Goal: Check status: Check status

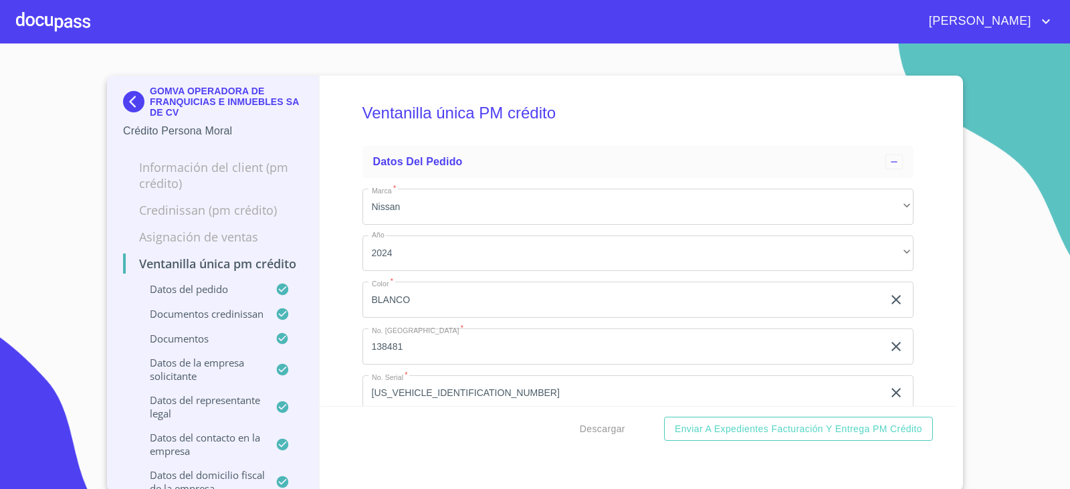
scroll to position [2510, 0]
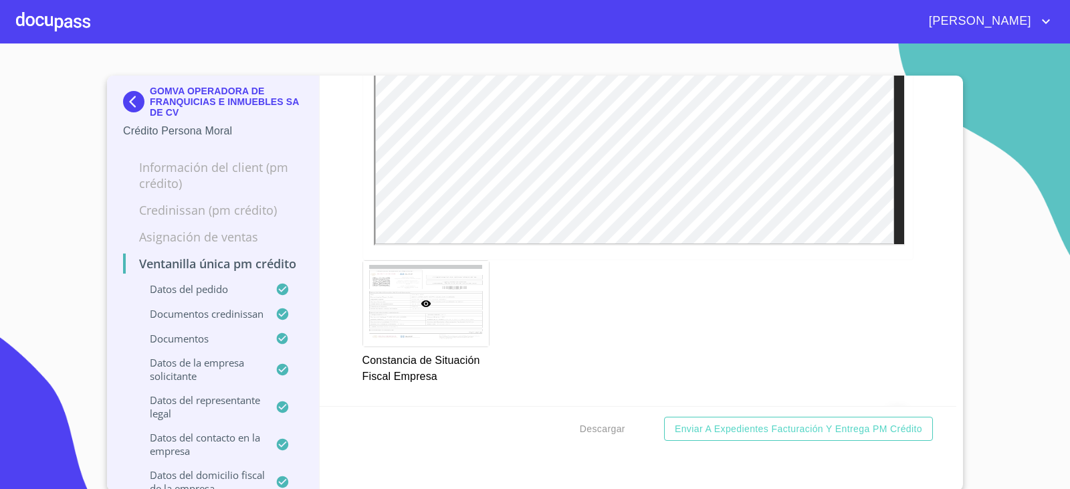
click at [132, 102] on img at bounding box center [136, 101] width 27 height 21
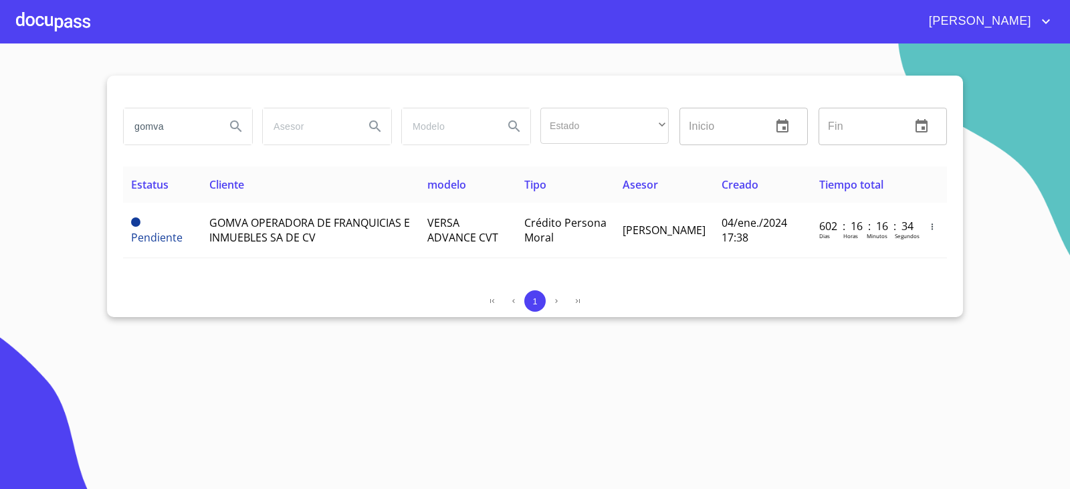
click at [202, 292] on div "1" at bounding box center [535, 300] width 824 height 21
click at [202, 136] on input "gomva" at bounding box center [169, 126] width 91 height 36
type input "bodegas"
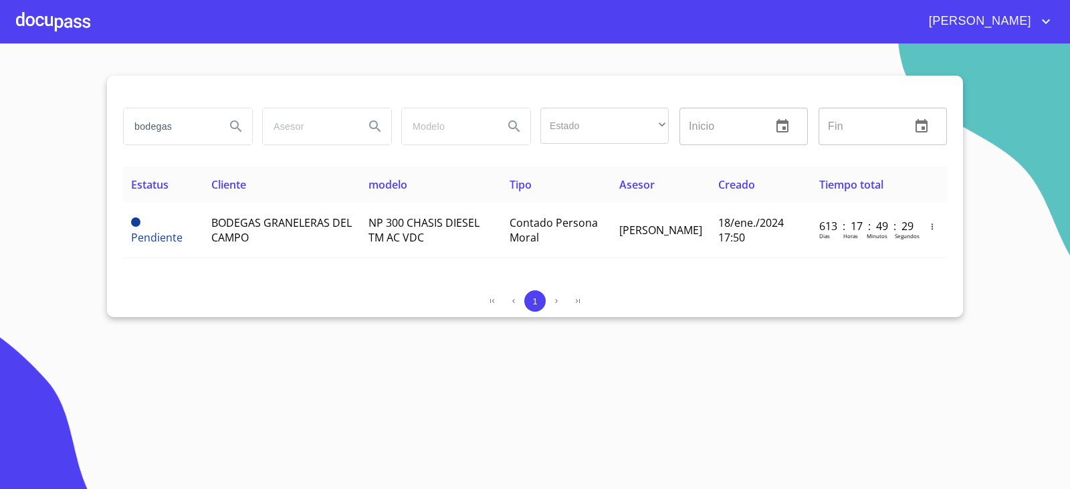
click at [277, 270] on div "Estatus Cliente modelo Tipo Asesor Creado Tiempo total Pendiente BODEGAS GRANEL…" at bounding box center [535, 223] width 824 height 113
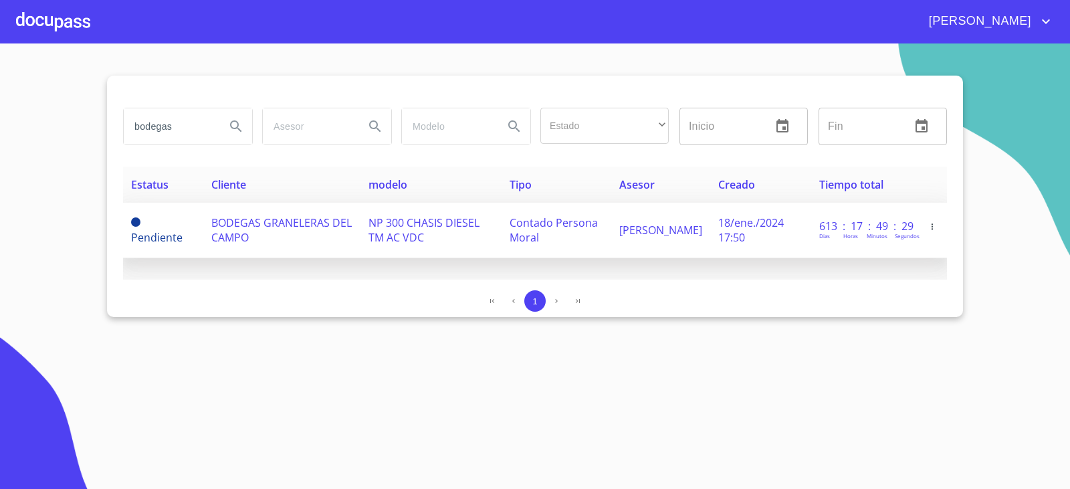
click at [288, 235] on td "BODEGAS GRANELERAS DEL CAMPO" at bounding box center [281, 231] width 157 height 56
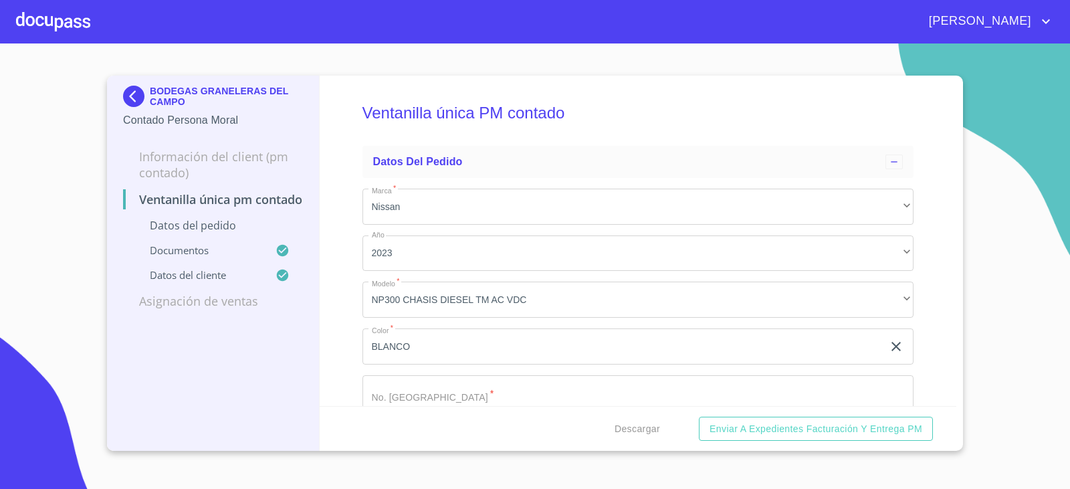
click at [180, 405] on div "BODEGAS GRANELERAS DEL CAMPO Contado Persona Moral Información del Client (PM c…" at bounding box center [213, 263] width 213 height 375
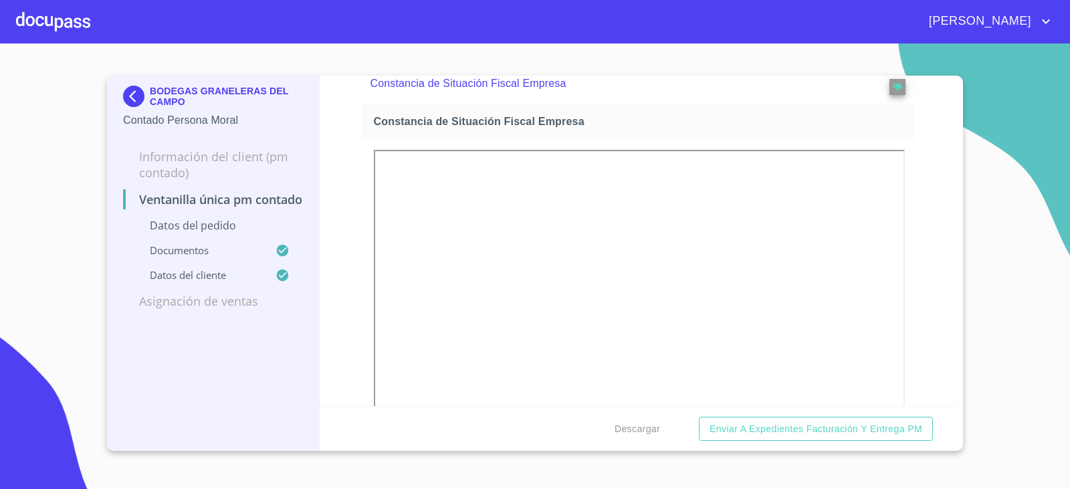
scroll to position [1806, 0]
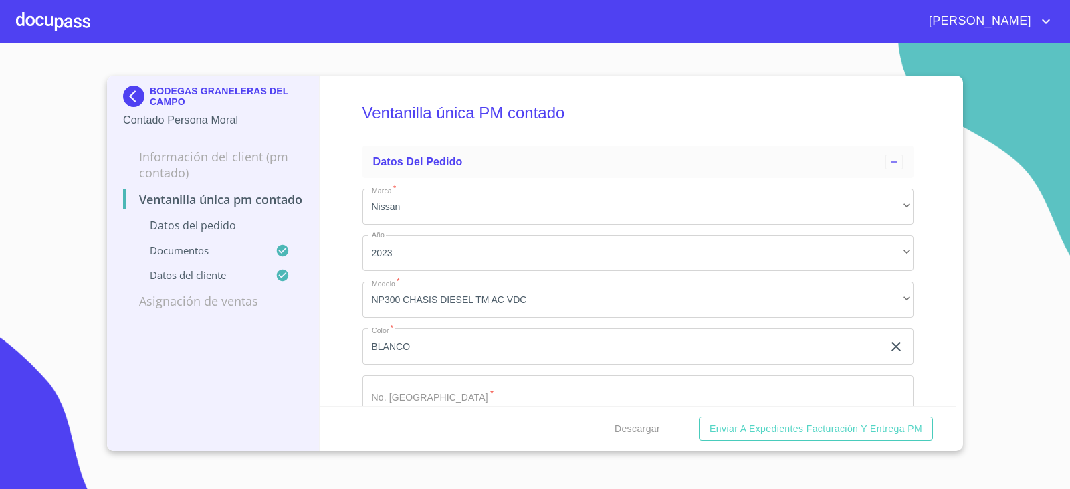
drag, startPoint x: 365, startPoint y: 364, endPoint x: 309, endPoint y: -16, distance: 384.0
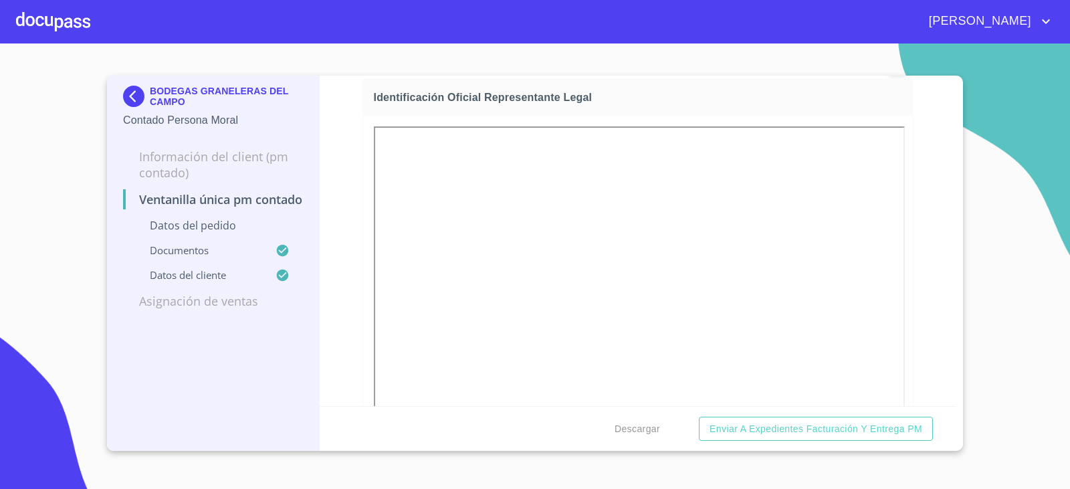
scroll to position [669, 0]
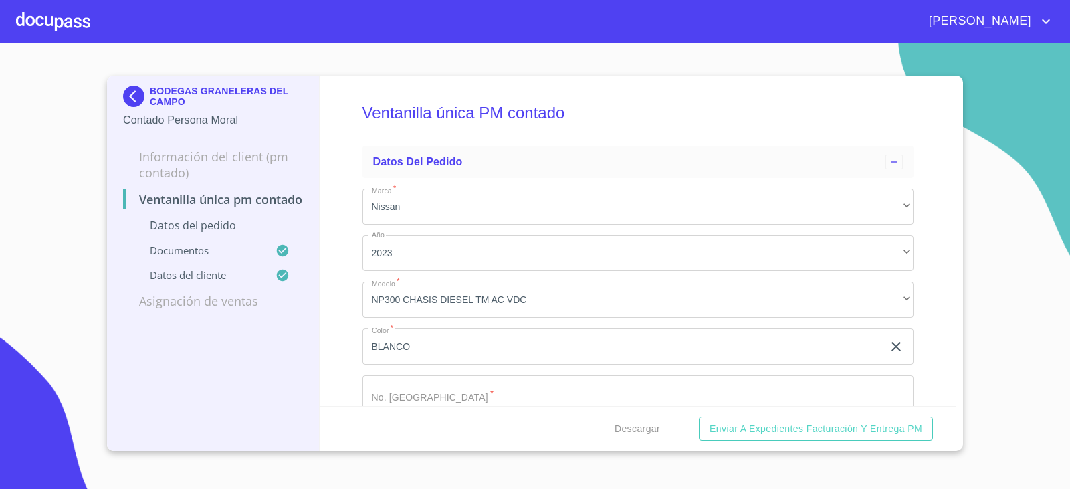
scroll to position [468, 0]
